Goal: Check status: Check status

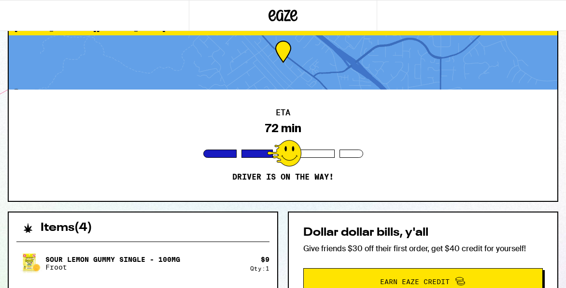
scroll to position [29, 0]
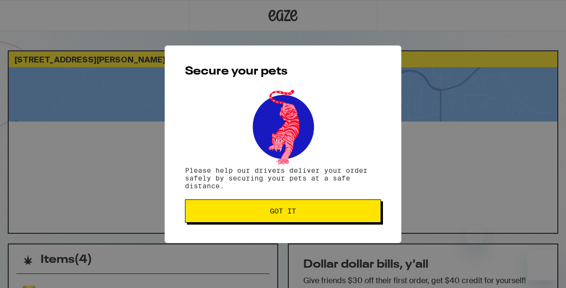
click at [245, 217] on button "Got it" at bounding box center [283, 210] width 196 height 23
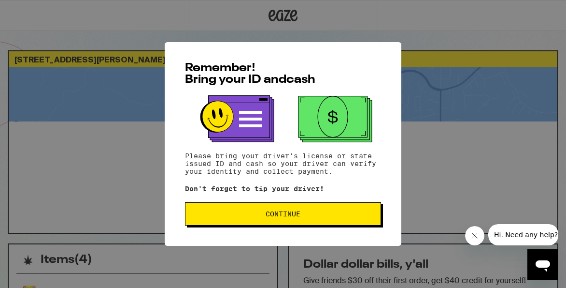
click at [203, 220] on button "Continue" at bounding box center [283, 213] width 196 height 23
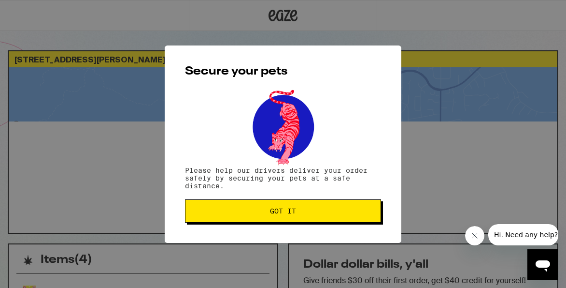
click at [203, 220] on button "Got it" at bounding box center [283, 210] width 196 height 23
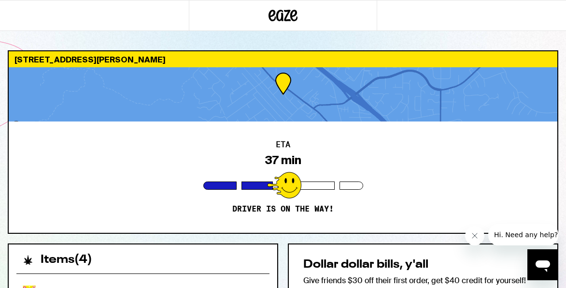
click at [396, 164] on div "ETA 37 min Driver is on the way!" at bounding box center [283, 176] width 549 height 111
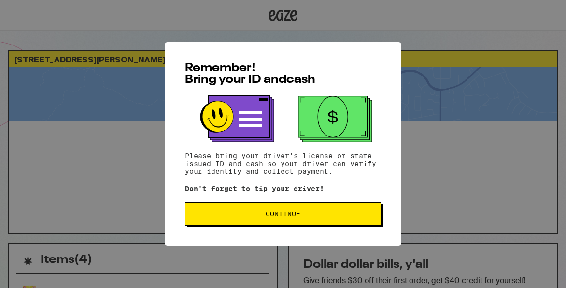
click at [230, 229] on div "Remember! Bring your ID and cash Please bring your driver's license or state is…" at bounding box center [283, 143] width 237 height 203
click at [226, 221] on button "Continue" at bounding box center [283, 213] width 196 height 23
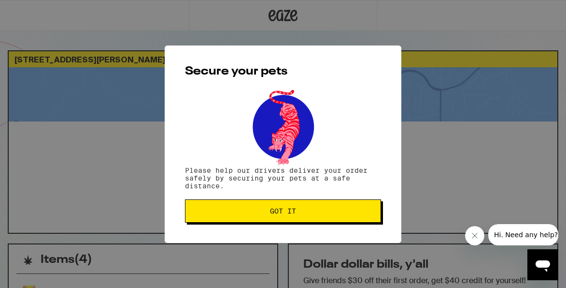
click at [226, 221] on button "Got it" at bounding box center [283, 210] width 196 height 23
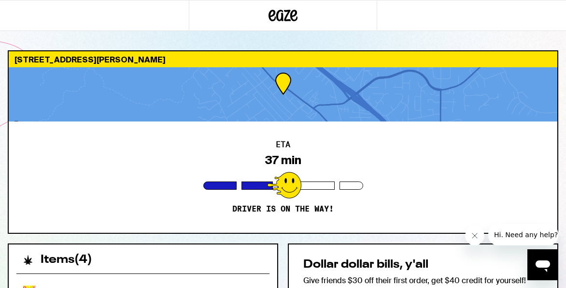
click at [156, 229] on div "ETA 37 min Driver is on the way!" at bounding box center [283, 176] width 549 height 111
click at [176, 142] on div "ETA 37 min Driver is on the way!" at bounding box center [283, 176] width 549 height 111
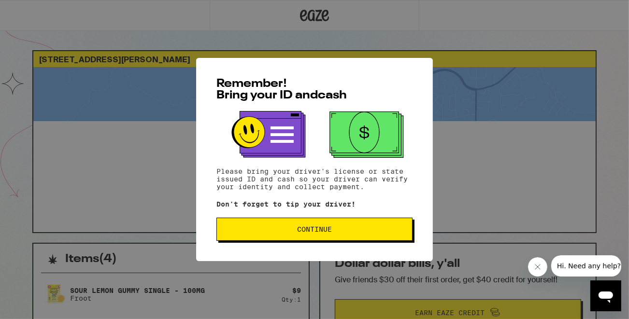
click at [326, 236] on button "Continue" at bounding box center [314, 229] width 196 height 23
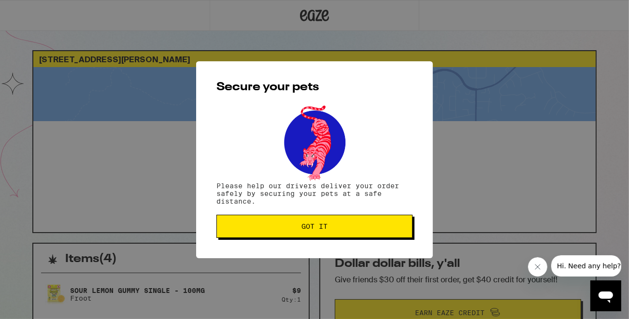
click at [326, 236] on button "Got it" at bounding box center [314, 226] width 196 height 23
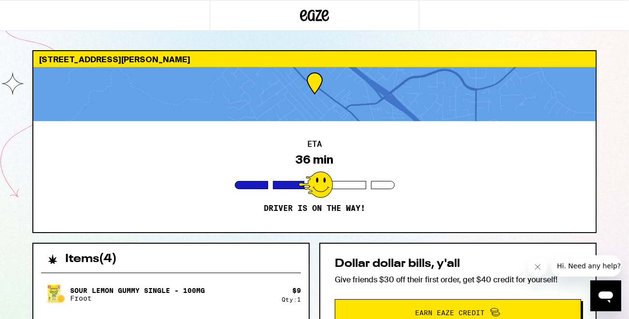
click at [303, 222] on div "ETA 36 min Driver is on the way!" at bounding box center [314, 176] width 563 height 111
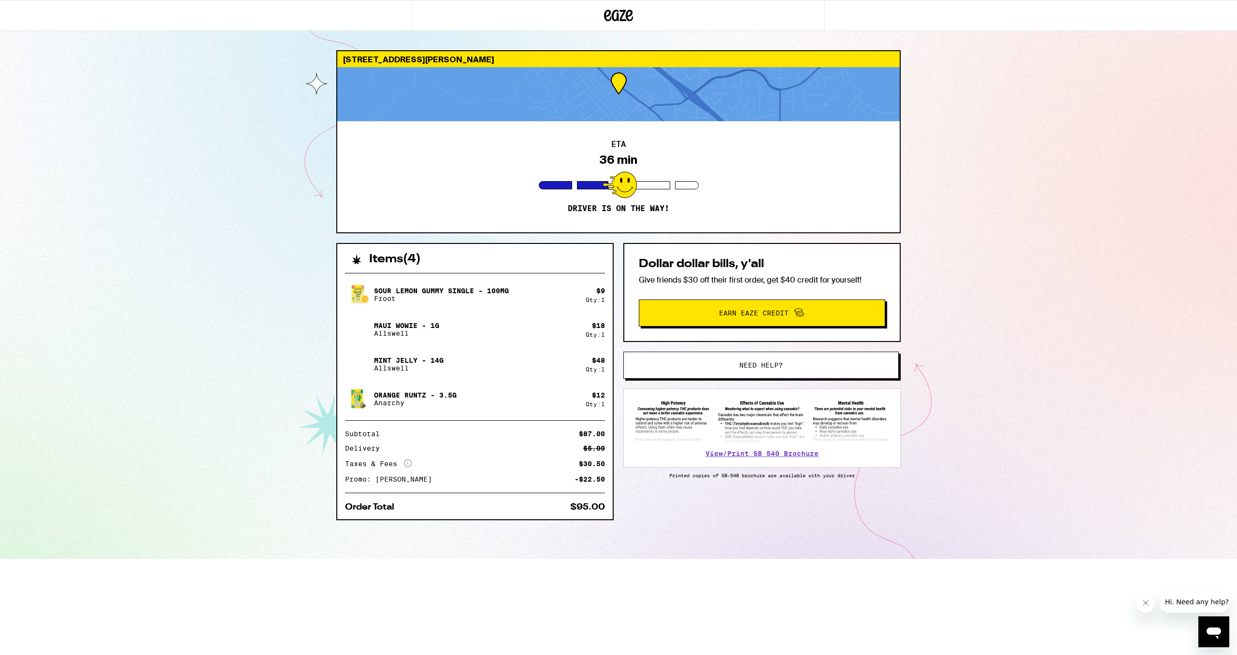
click at [130, 136] on div "701 Las Barrancas Dr Danville 94526 ETA 36 min Driver is on the way! Items ( 4 …" at bounding box center [618, 279] width 1237 height 559
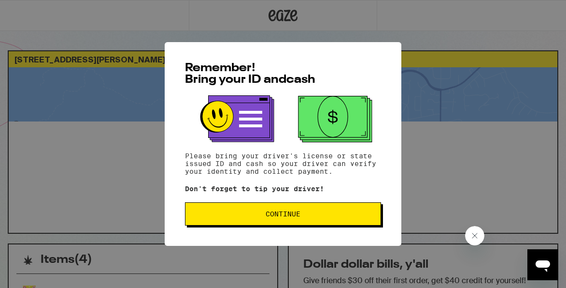
click at [214, 212] on span "Continue" at bounding box center [283, 213] width 180 height 7
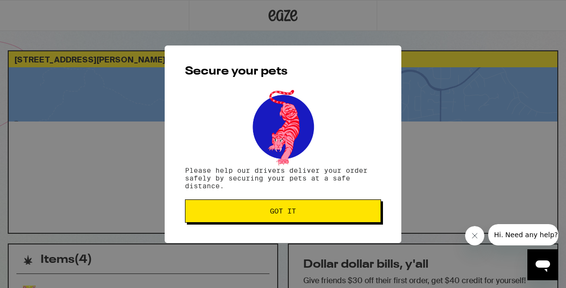
click at [215, 212] on span "Got it" at bounding box center [283, 210] width 180 height 7
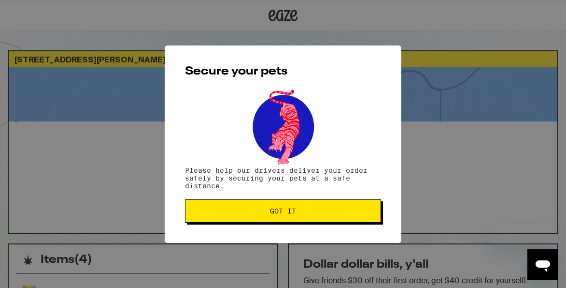
click at [204, 219] on button "Got it" at bounding box center [283, 210] width 196 height 23
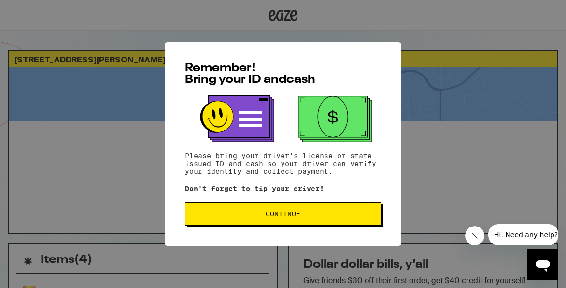
click at [201, 214] on span "Continue" at bounding box center [283, 213] width 180 height 7
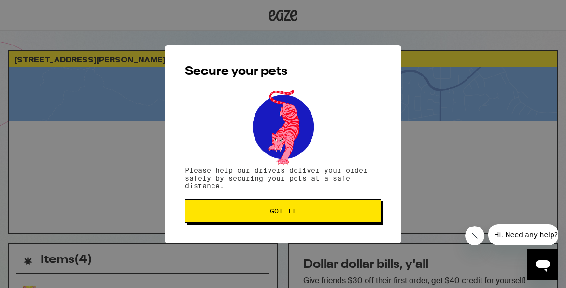
click at [201, 214] on span "Got it" at bounding box center [283, 210] width 180 height 7
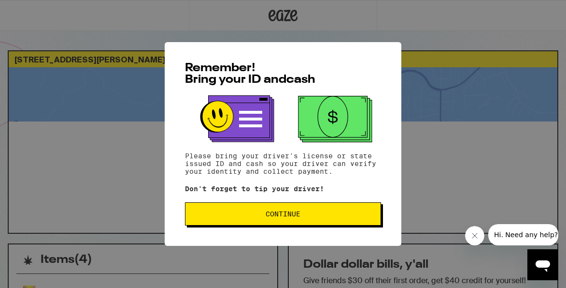
click at [206, 217] on span "Continue" at bounding box center [283, 213] width 180 height 7
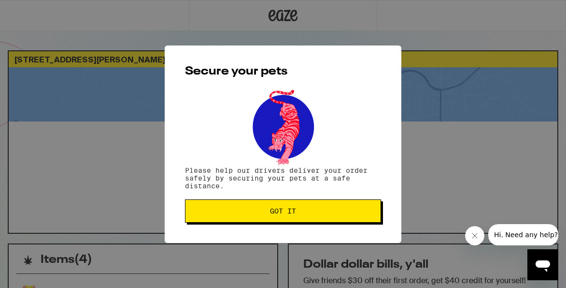
click at [206, 218] on button "Got it" at bounding box center [283, 210] width 196 height 23
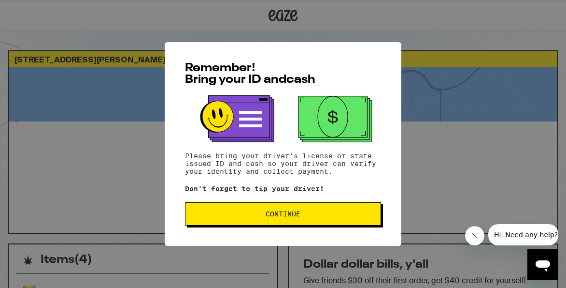
click at [211, 216] on span "Continue" at bounding box center [283, 213] width 180 height 7
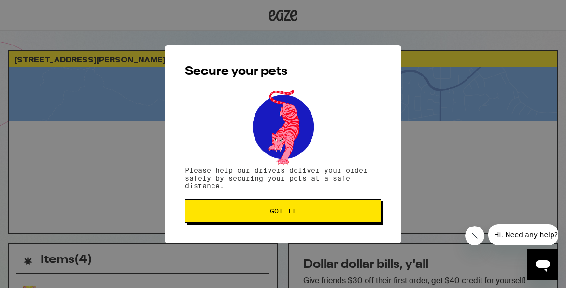
click at [211, 216] on button "Got it" at bounding box center [283, 210] width 196 height 23
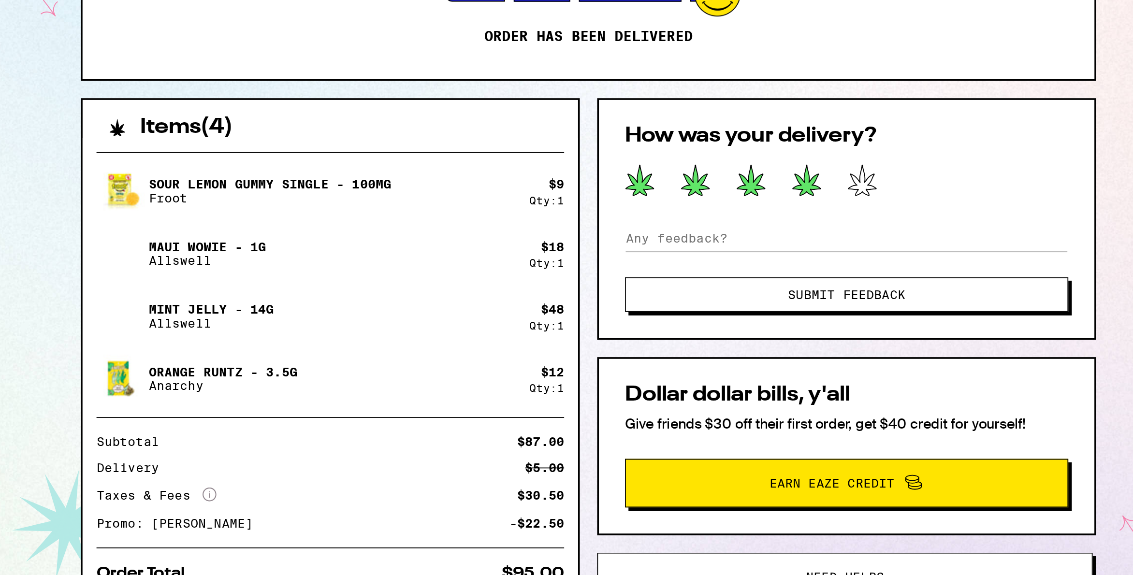
click at [566, 285] on icon at bounding box center [687, 288] width 15 height 17
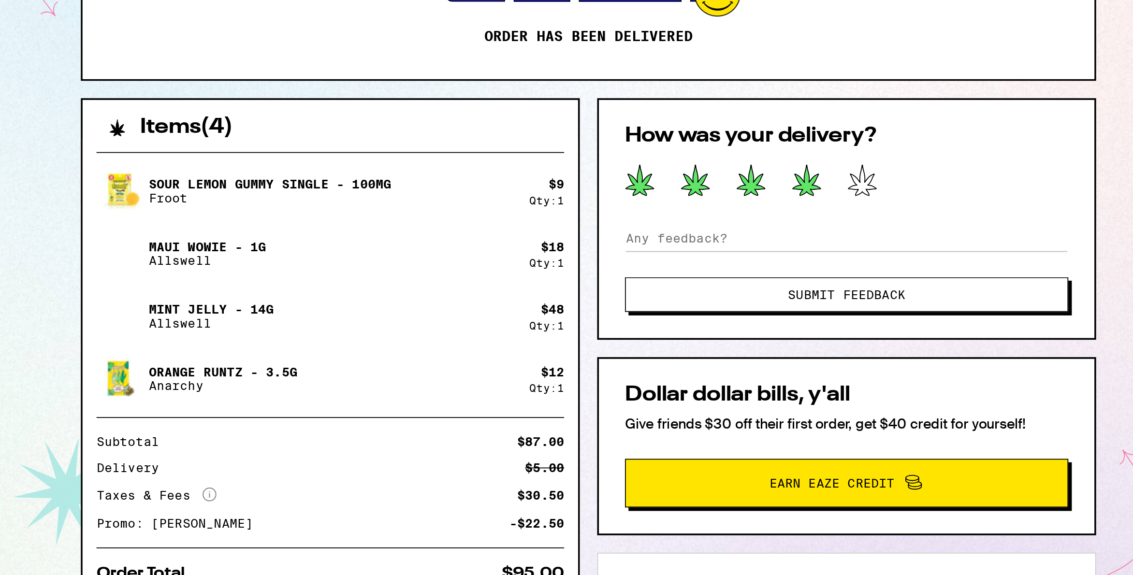
click at [566, 287] on span "Submit Feedback" at bounding box center [710, 352] width 65 height 7
